Goal: Task Accomplishment & Management: Use online tool/utility

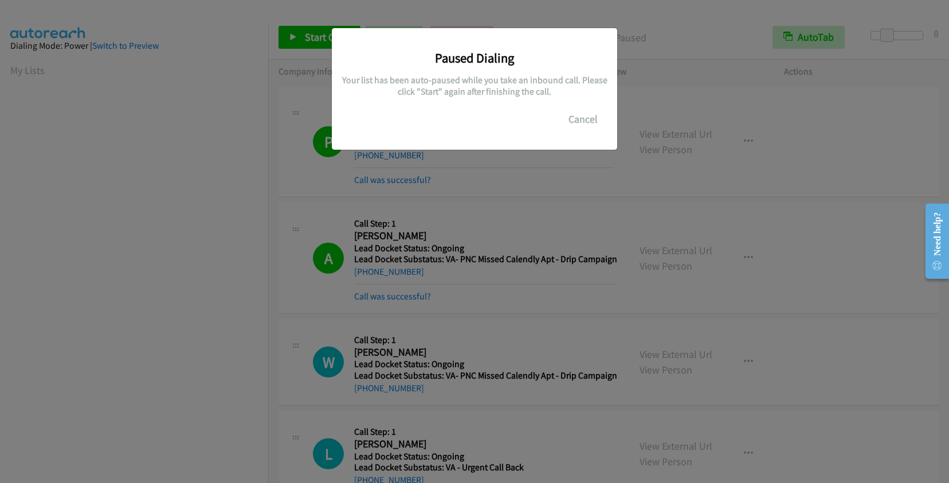
scroll to position [161, 0]
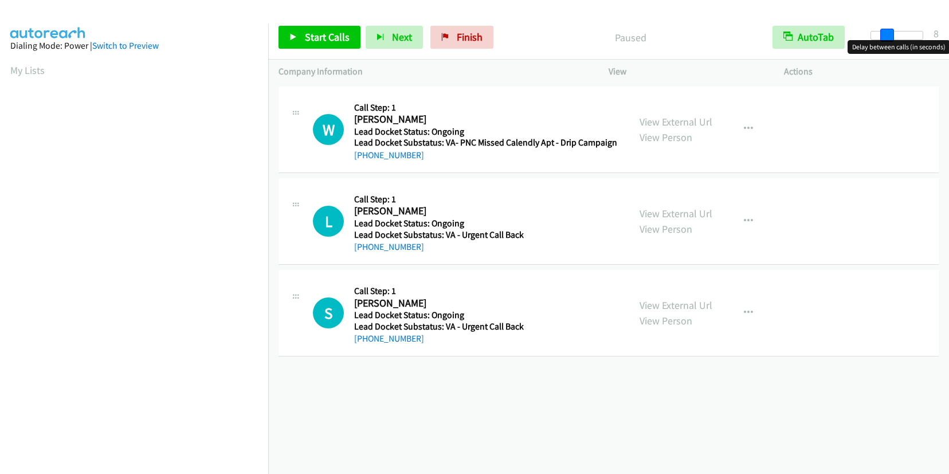
drag, startPoint x: 871, startPoint y: 37, endPoint x: 889, endPoint y: 36, distance: 17.2
click at [889, 36] on span at bounding box center [888, 36] width 14 height 14
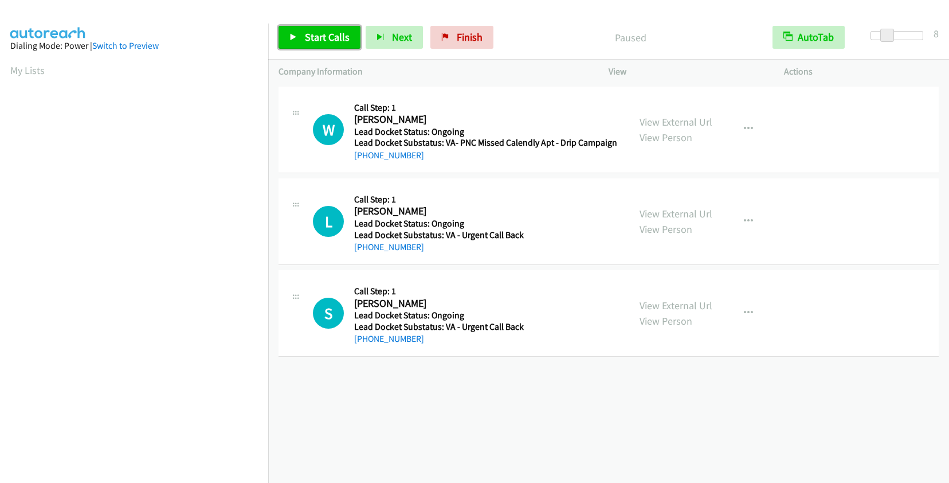
click at [322, 33] on span "Start Calls" at bounding box center [327, 36] width 45 height 13
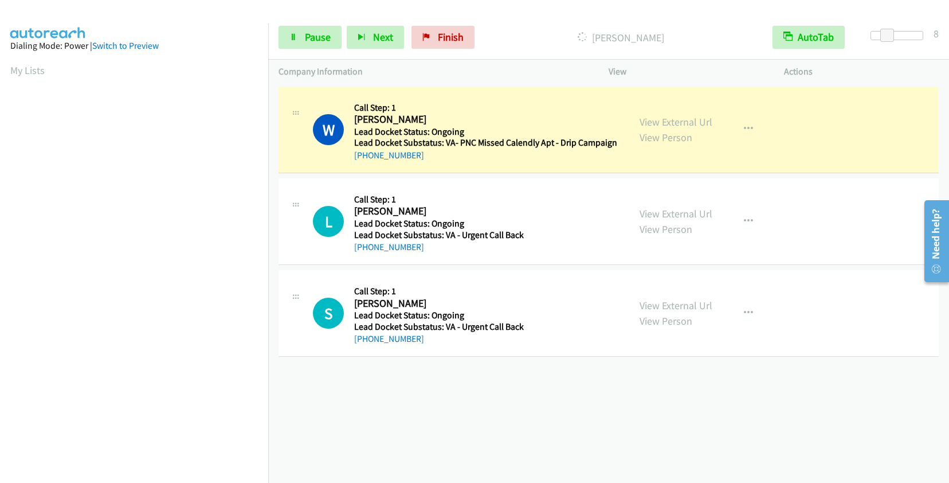
scroll to position [160, 0]
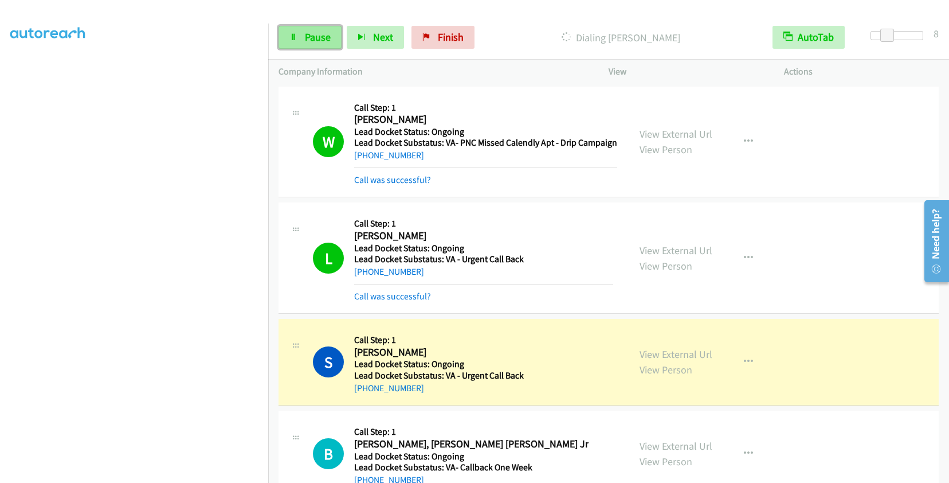
click at [310, 34] on span "Pause" at bounding box center [318, 36] width 26 height 13
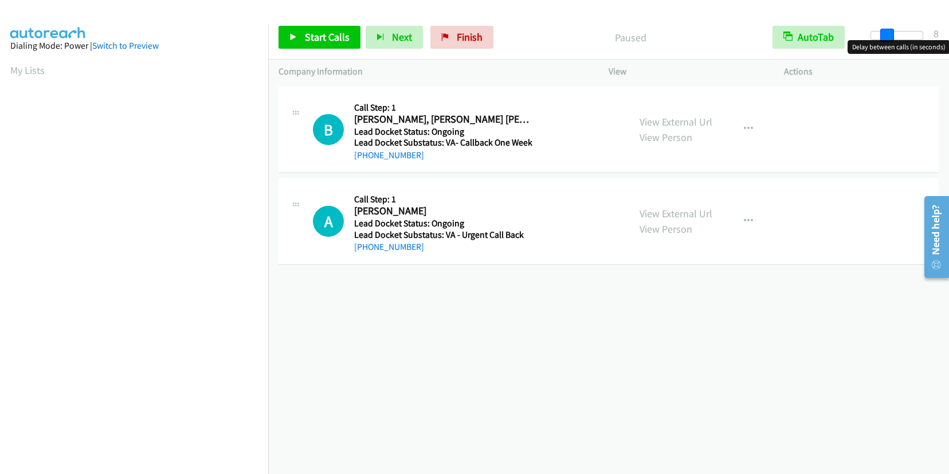
drag, startPoint x: 873, startPoint y: 30, endPoint x: 889, endPoint y: 34, distance: 16.1
click at [889, 34] on span at bounding box center [888, 36] width 14 height 14
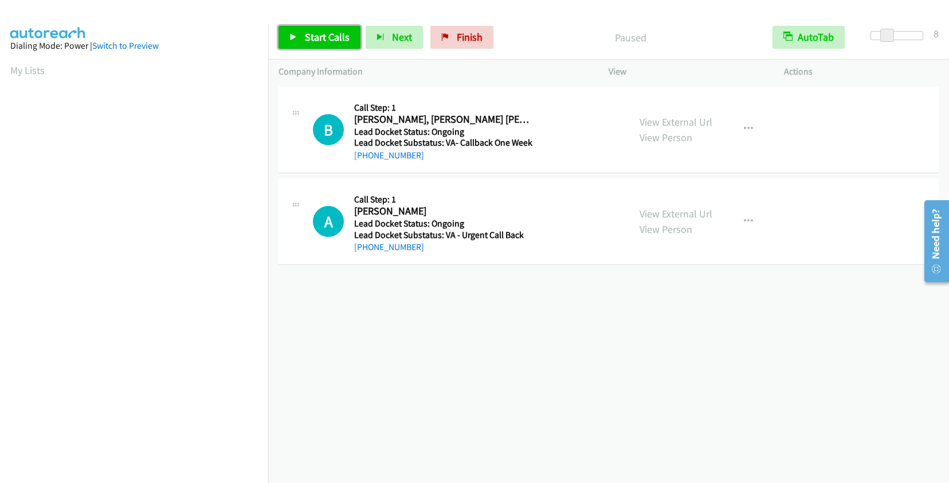
click at [311, 29] on link "Start Calls" at bounding box center [320, 37] width 82 height 23
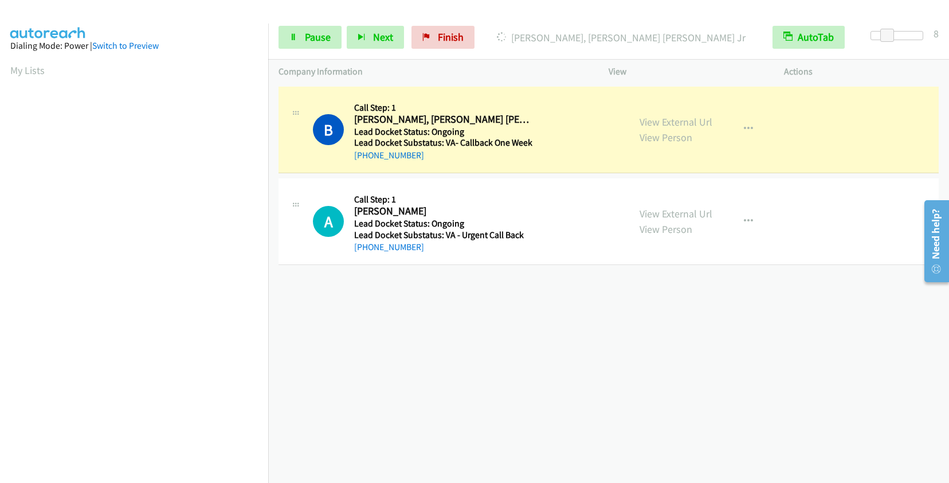
scroll to position [160, 0]
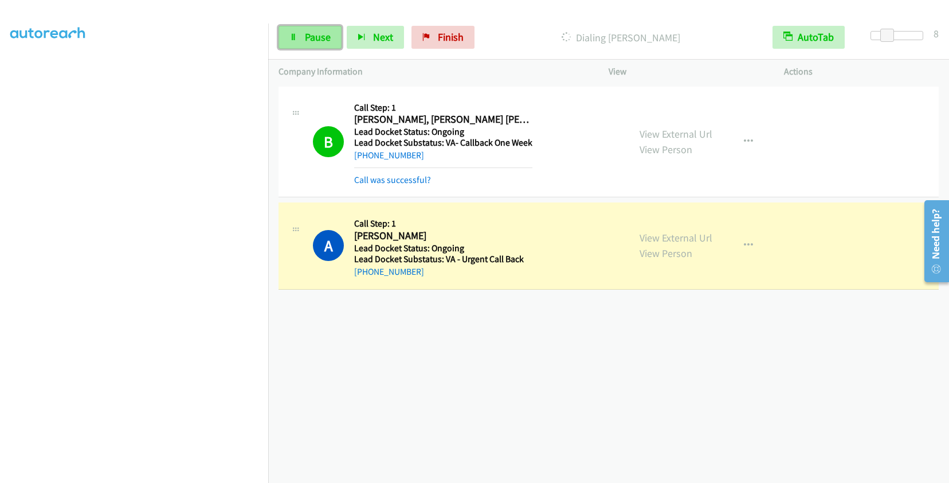
click at [320, 32] on span "Pause" at bounding box center [318, 36] width 26 height 13
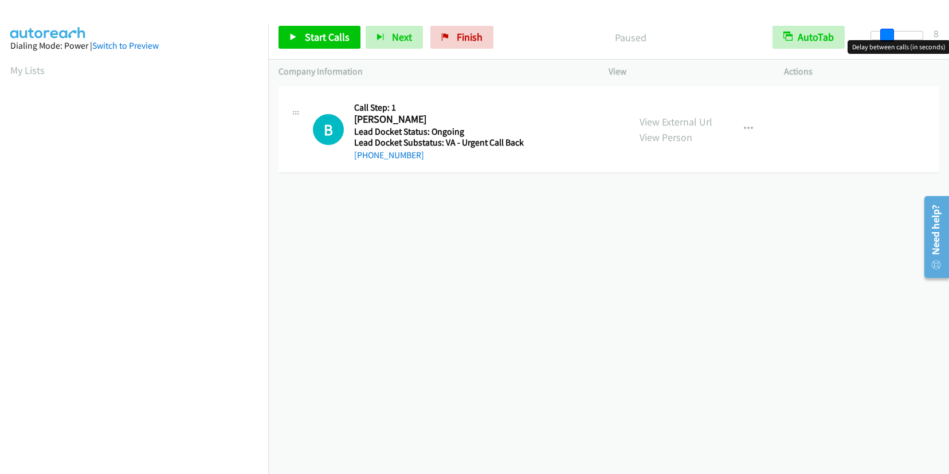
drag, startPoint x: 871, startPoint y: 36, endPoint x: 886, endPoint y: 30, distance: 16.0
click at [886, 30] on span at bounding box center [888, 36] width 14 height 14
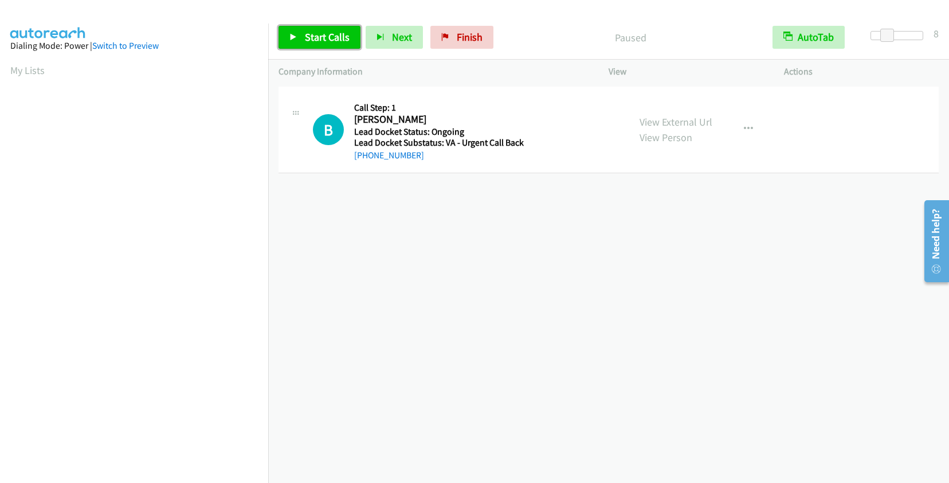
click at [330, 33] on span "Start Calls" at bounding box center [327, 36] width 45 height 13
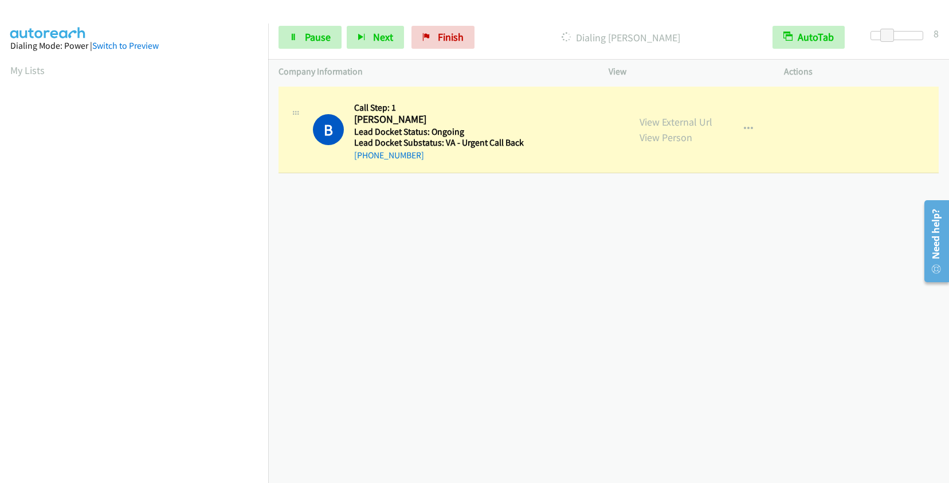
scroll to position [160, 0]
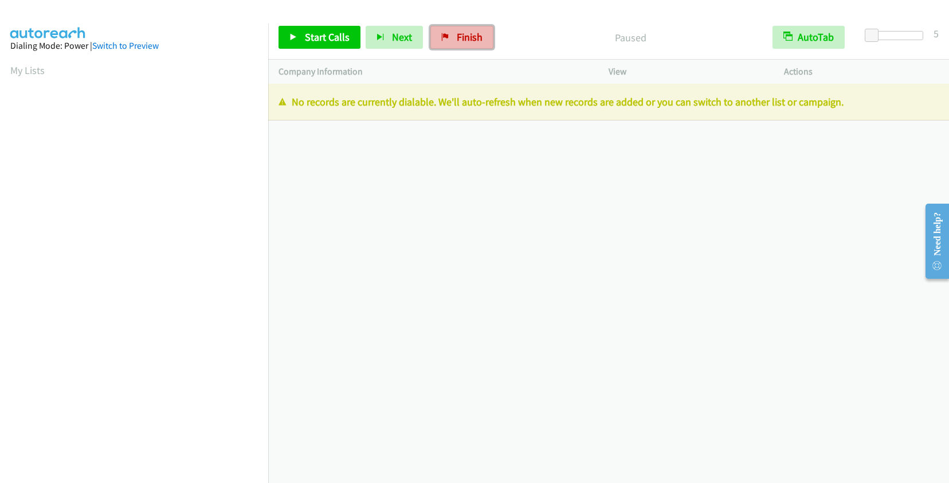
click at [471, 38] on span "Finish" at bounding box center [470, 36] width 26 height 13
